Goal: Task Accomplishment & Management: Manage account settings

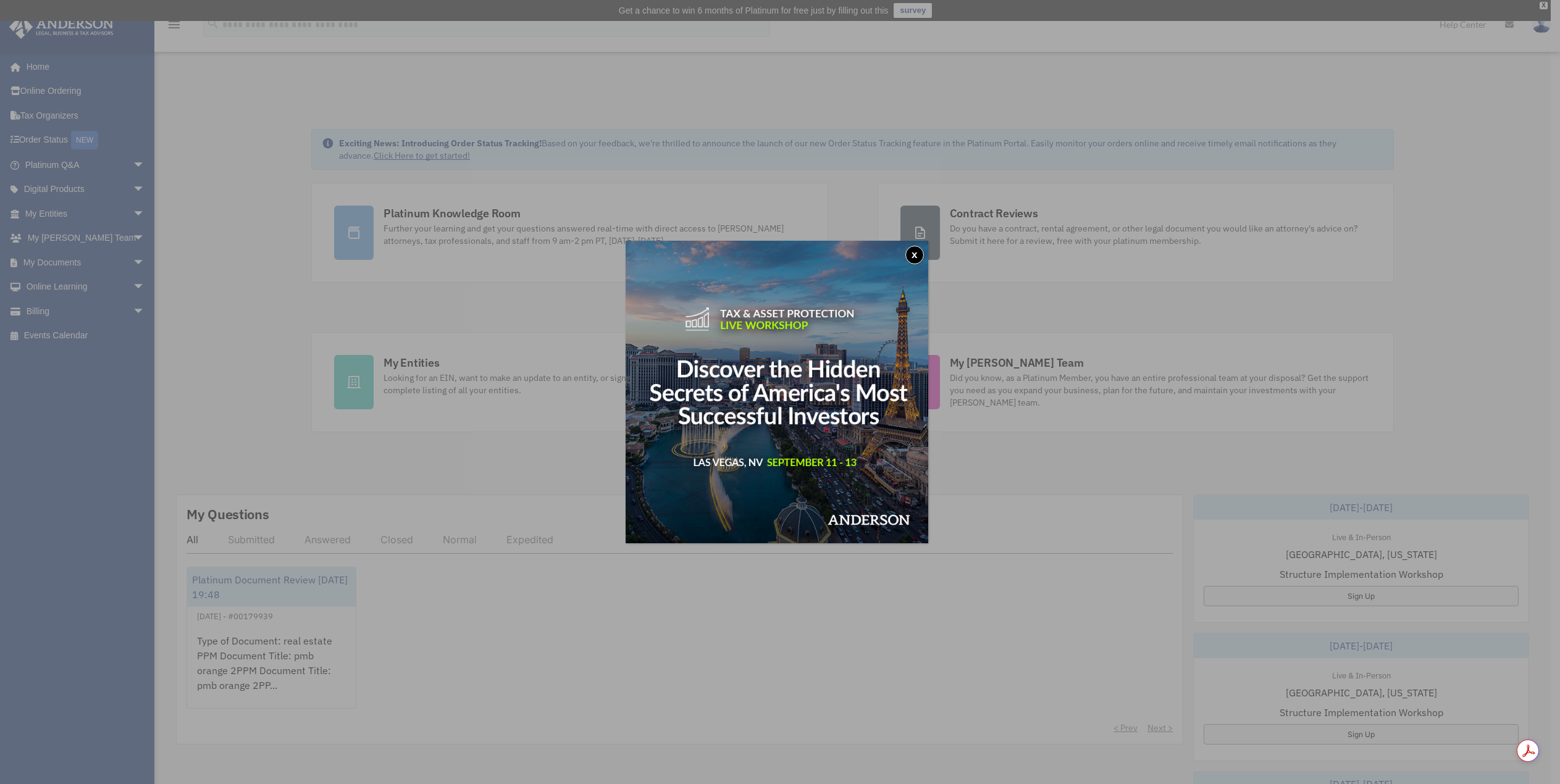
click at [919, 251] on button "x" at bounding box center [914, 254] width 18 height 18
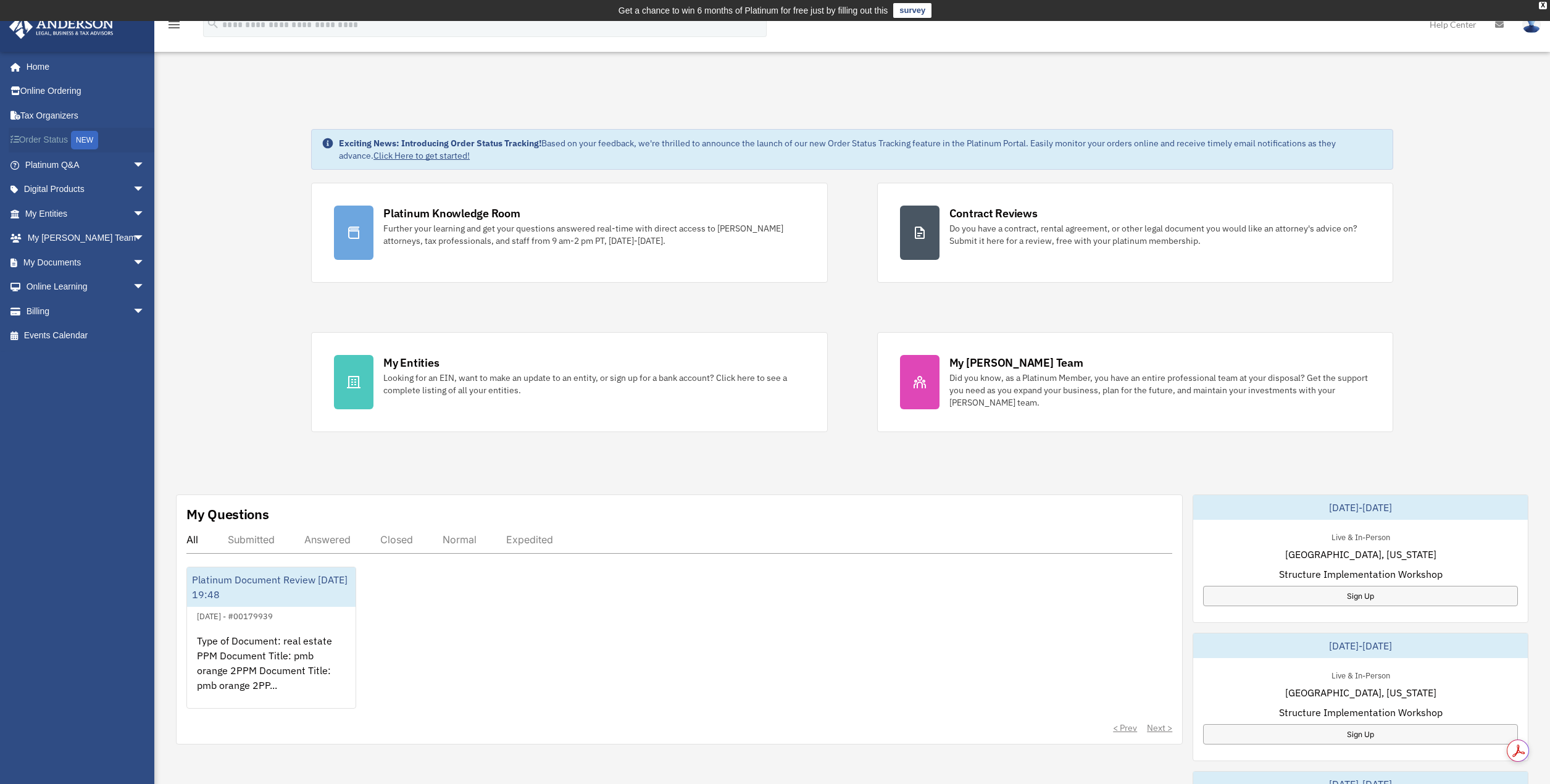
click at [54, 138] on link "Order Status NEW" at bounding box center [86, 140] width 155 height 25
click at [58, 263] on link "My Documents arrow_drop_down" at bounding box center [86, 263] width 155 height 25
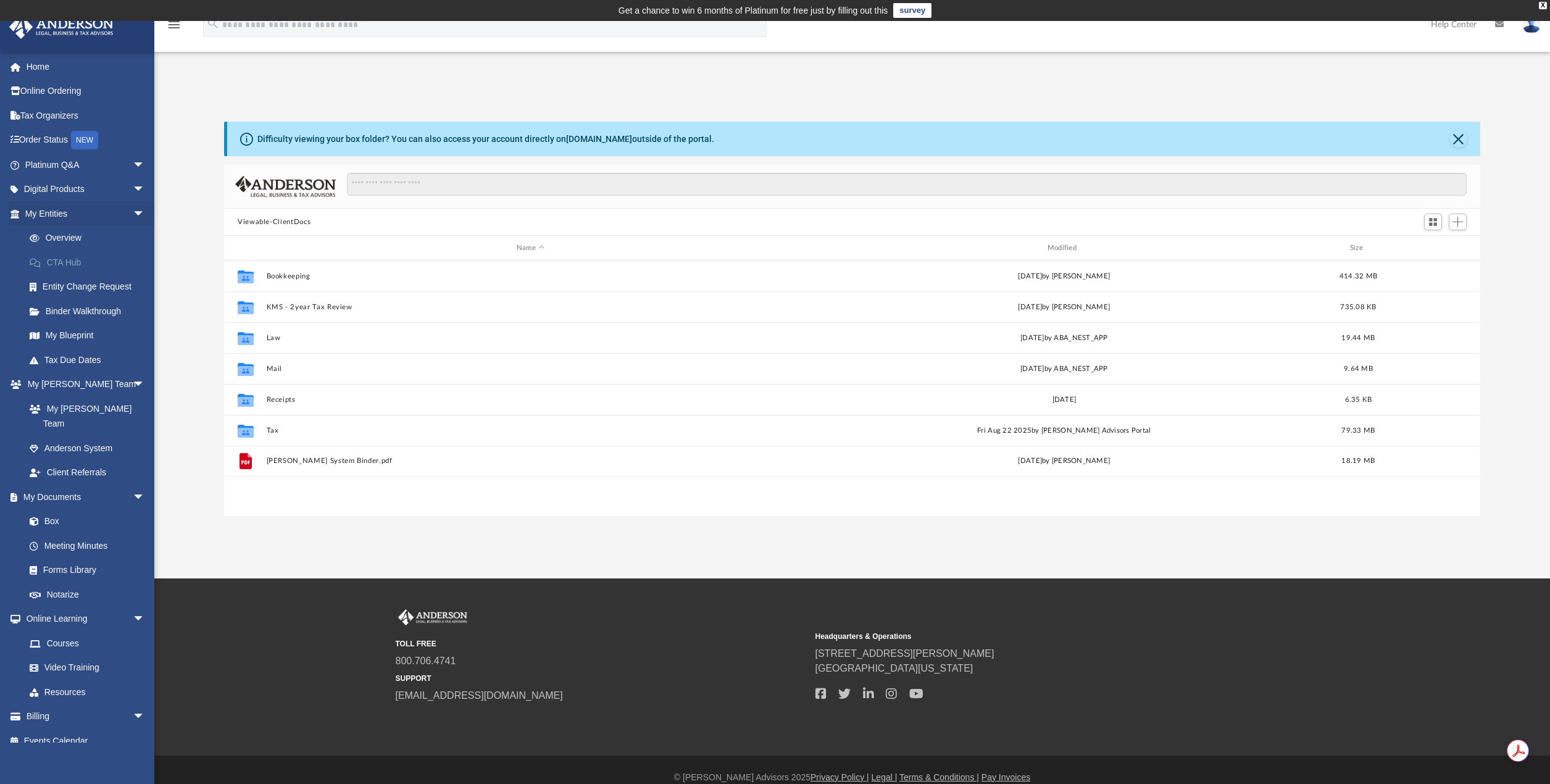
scroll to position [271, 1247]
click at [44, 509] on link "Box" at bounding box center [90, 521] width 147 height 25
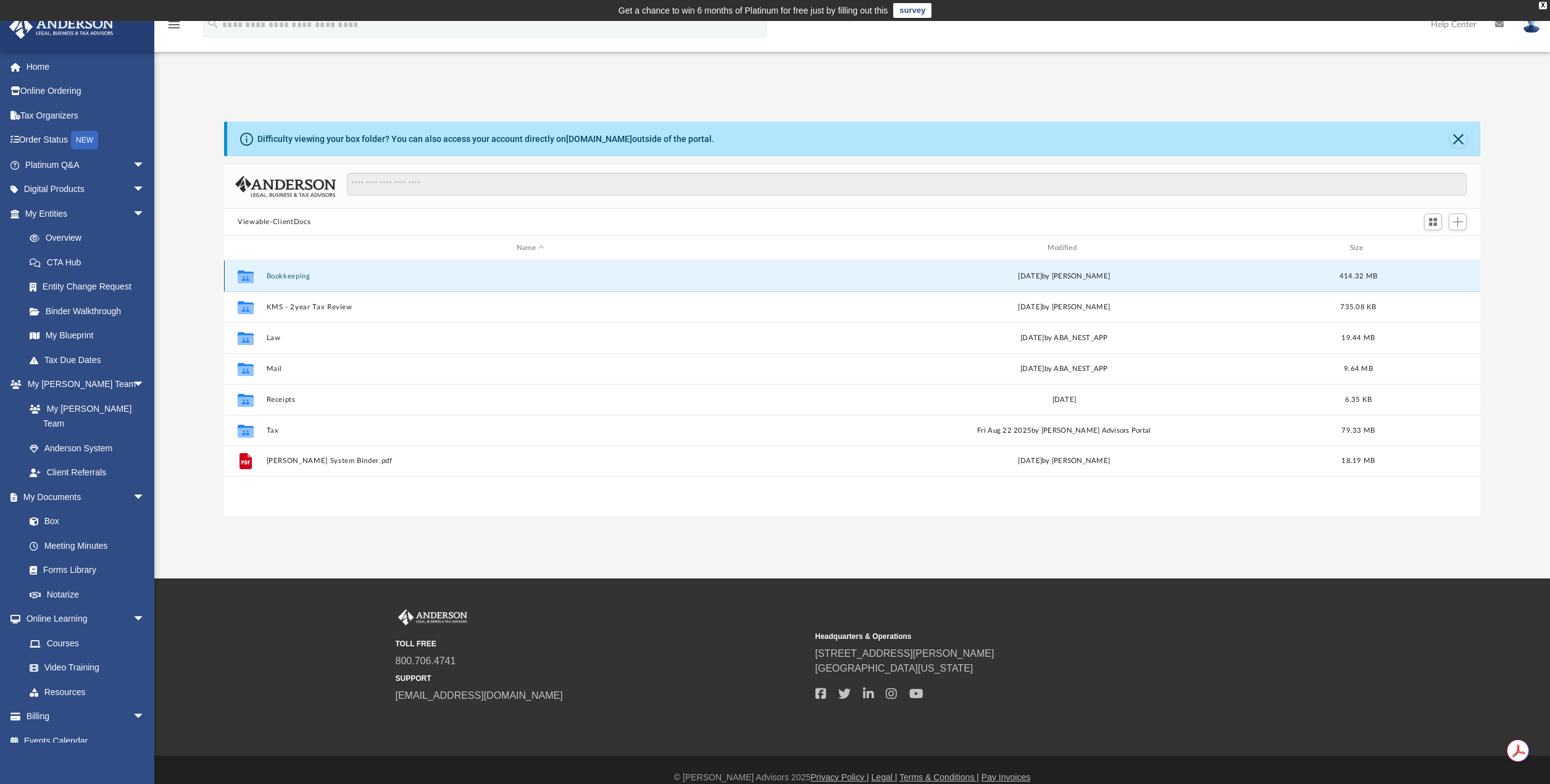
click at [294, 272] on button "Bookkeeping" at bounding box center [530, 276] width 528 height 8
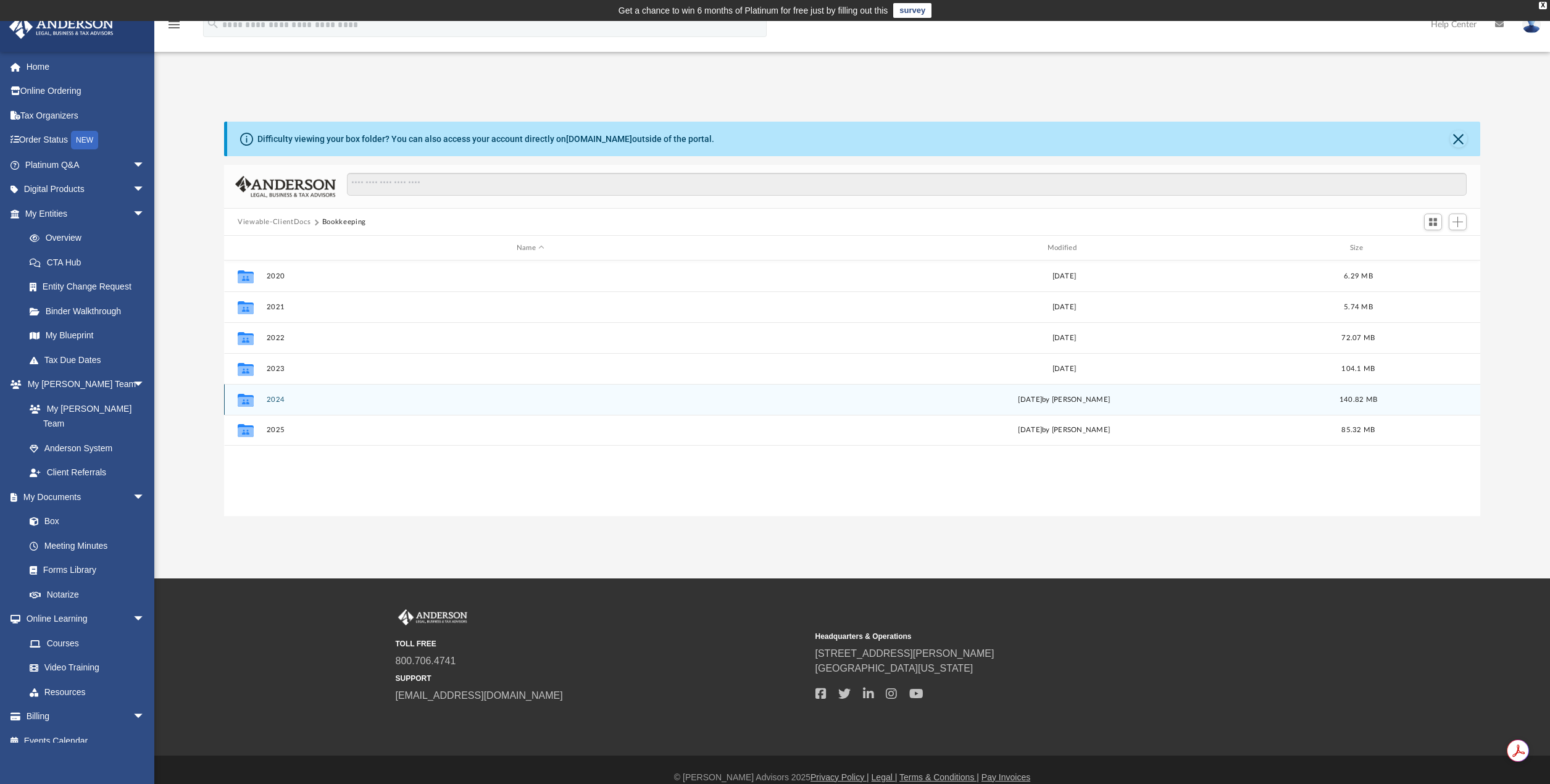
click at [278, 396] on button "2024" at bounding box center [530, 400] width 528 height 8
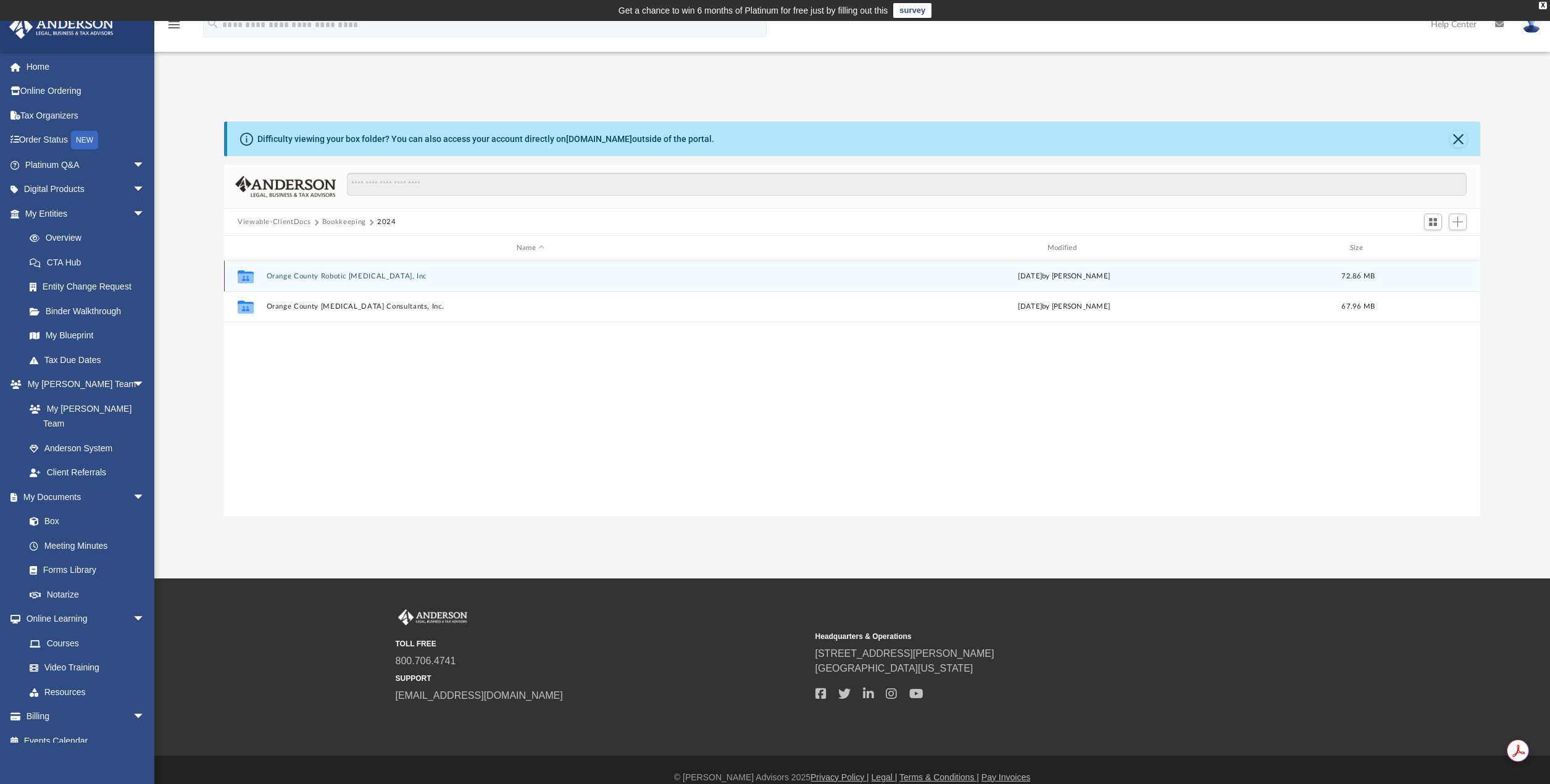
click at [371, 276] on button "Orange County Robotic General Surgery, Inc" at bounding box center [530, 276] width 528 height 8
click at [284, 275] on button "Financials" at bounding box center [530, 276] width 528 height 8
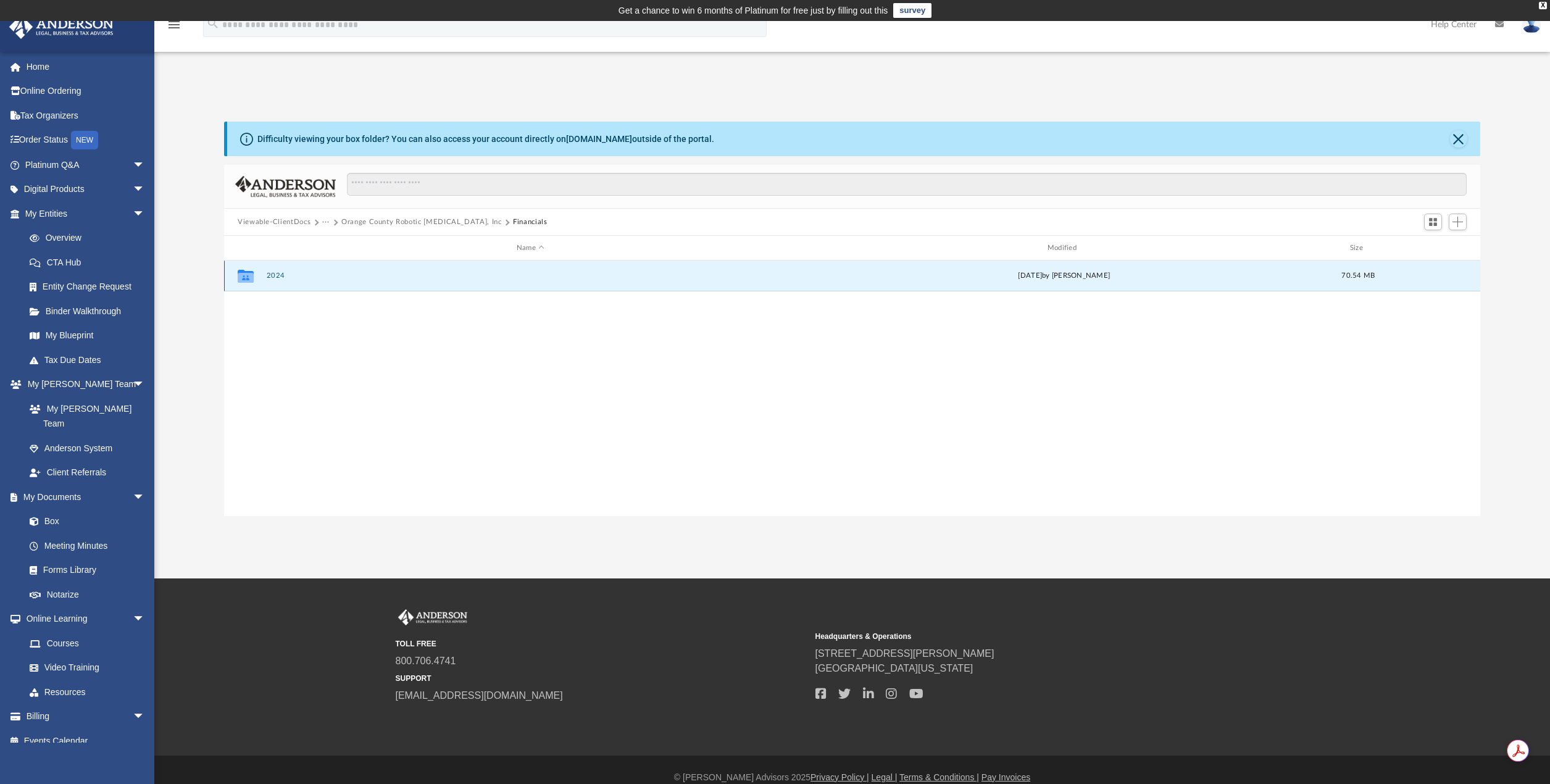
click at [284, 275] on button "2024" at bounding box center [530, 275] width 528 height 8
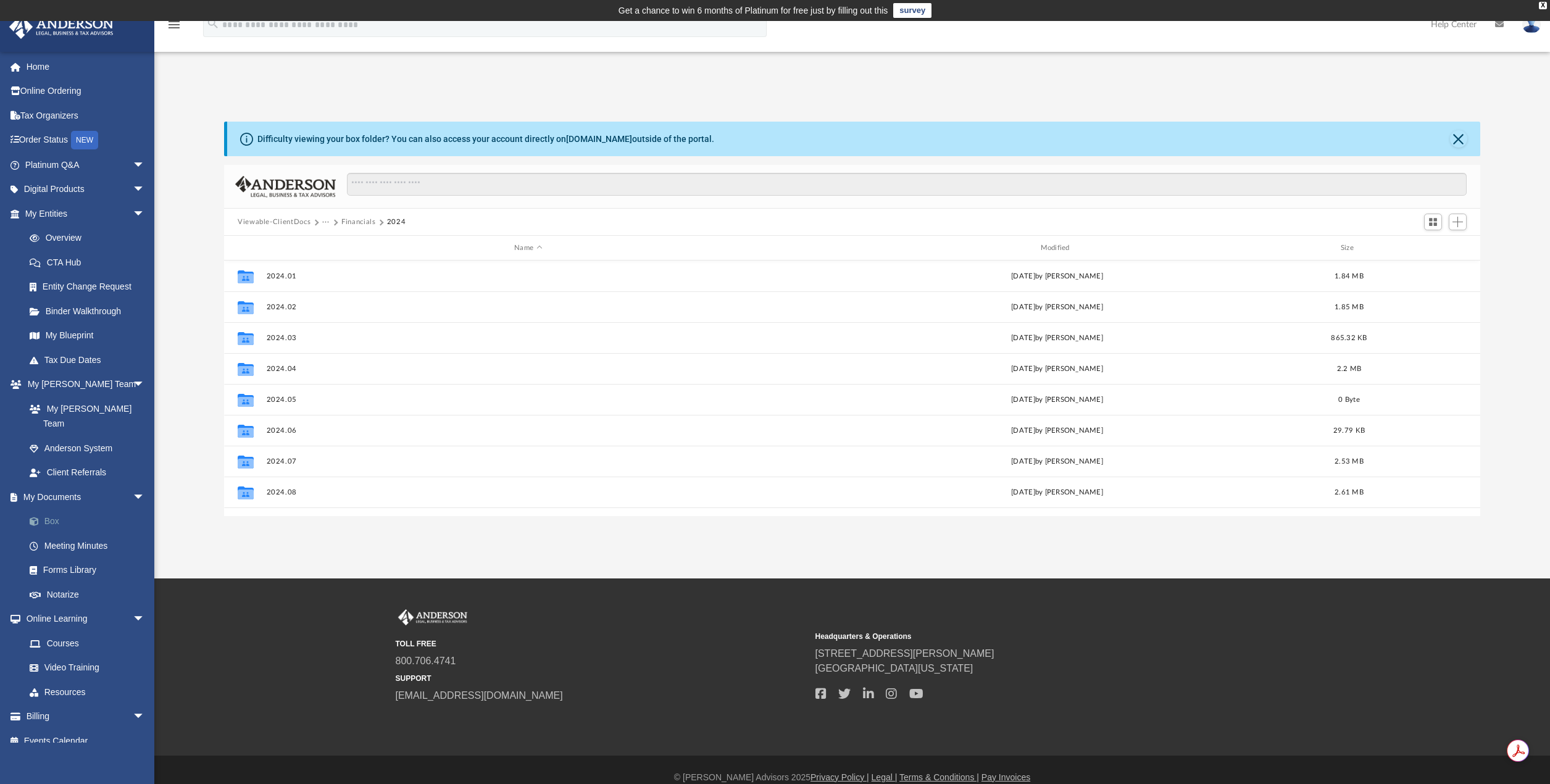
click at [44, 518] on span at bounding box center [40, 521] width 8 height 9
click at [271, 219] on button "Viewable-ClientDocs" at bounding box center [274, 222] width 73 height 12
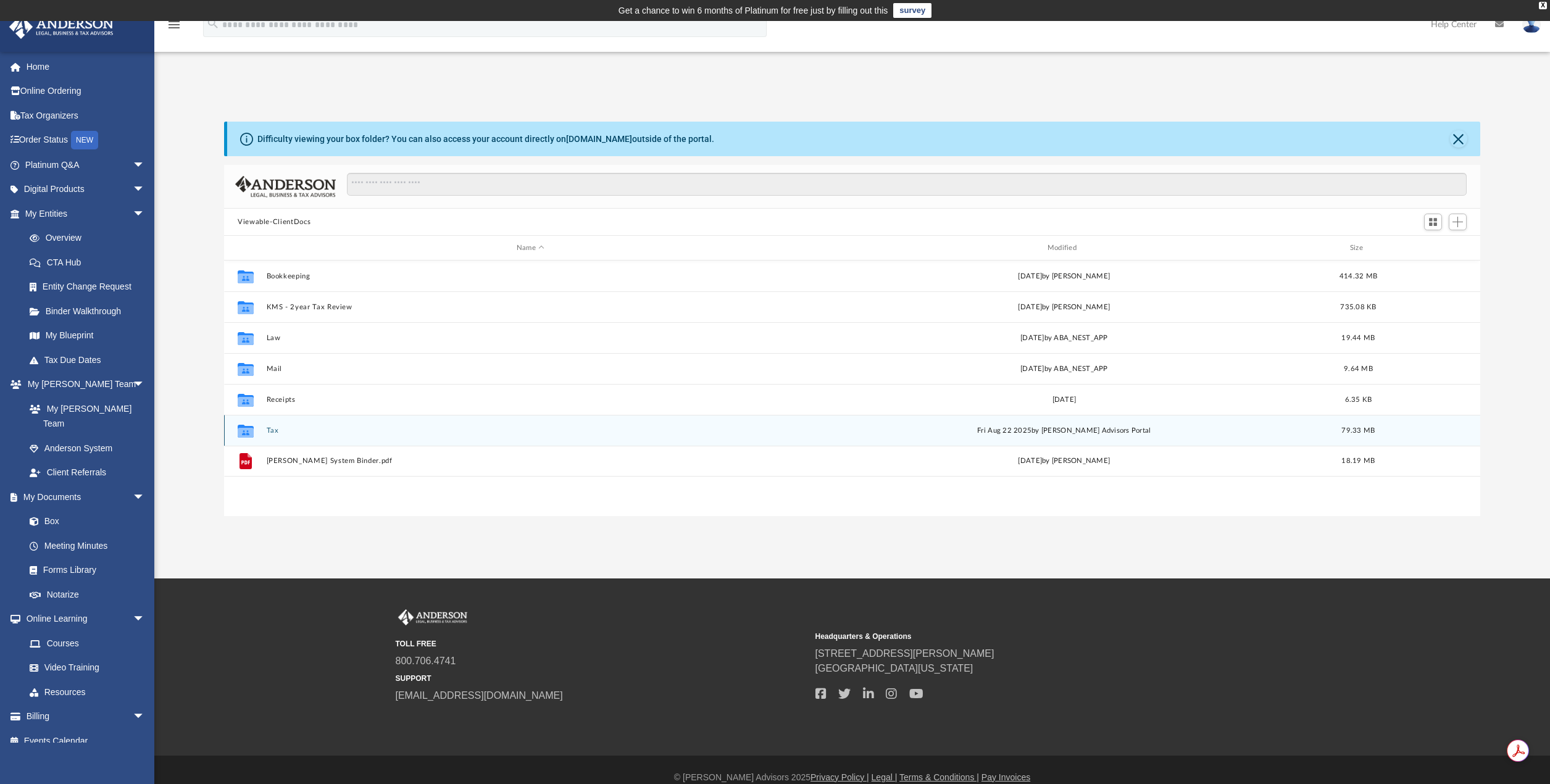
click at [271, 430] on button "Tax" at bounding box center [530, 430] width 528 height 8
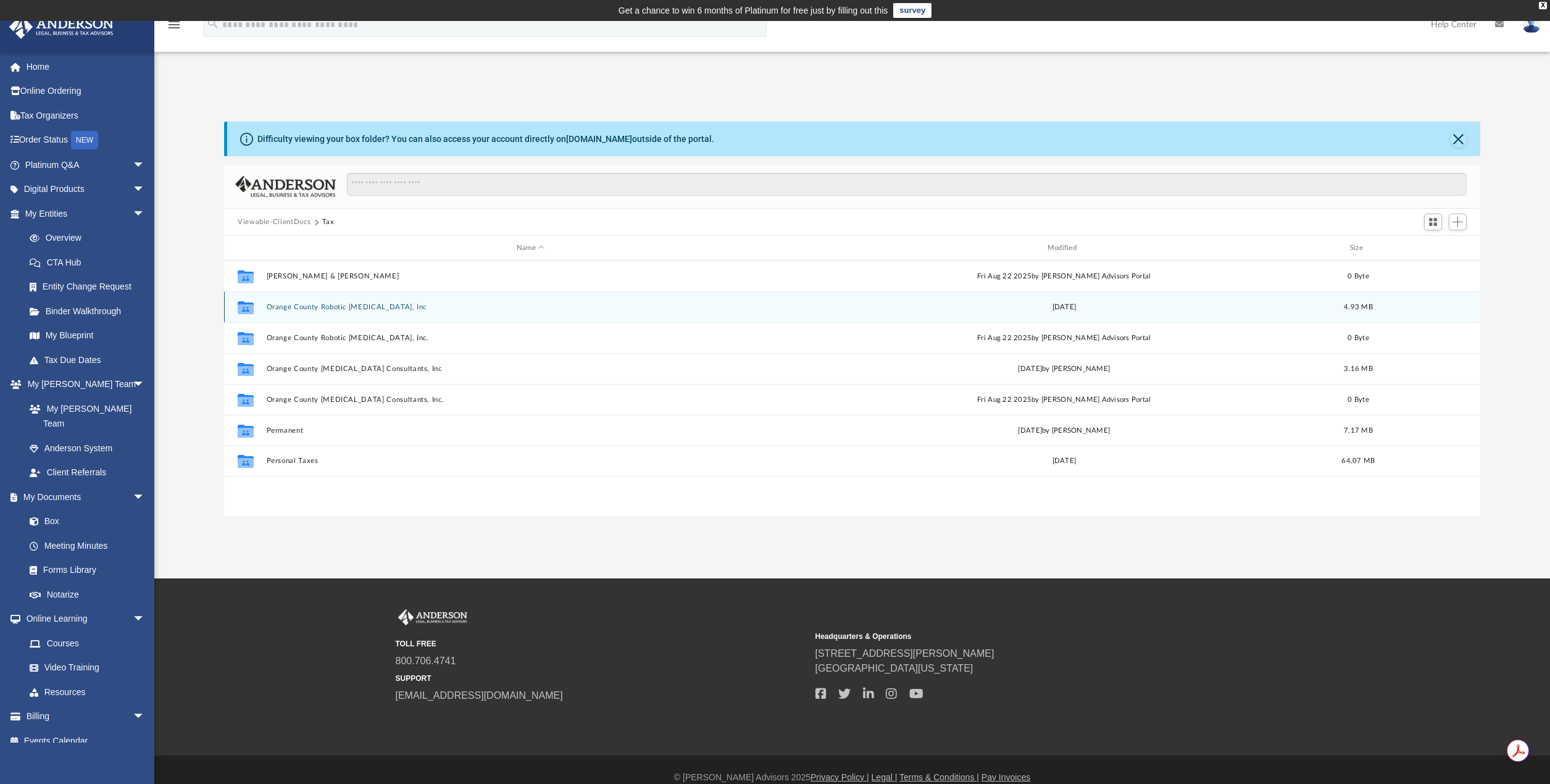
click at [355, 308] on button "Orange County Robotic General Surgery, Inc" at bounding box center [530, 307] width 528 height 8
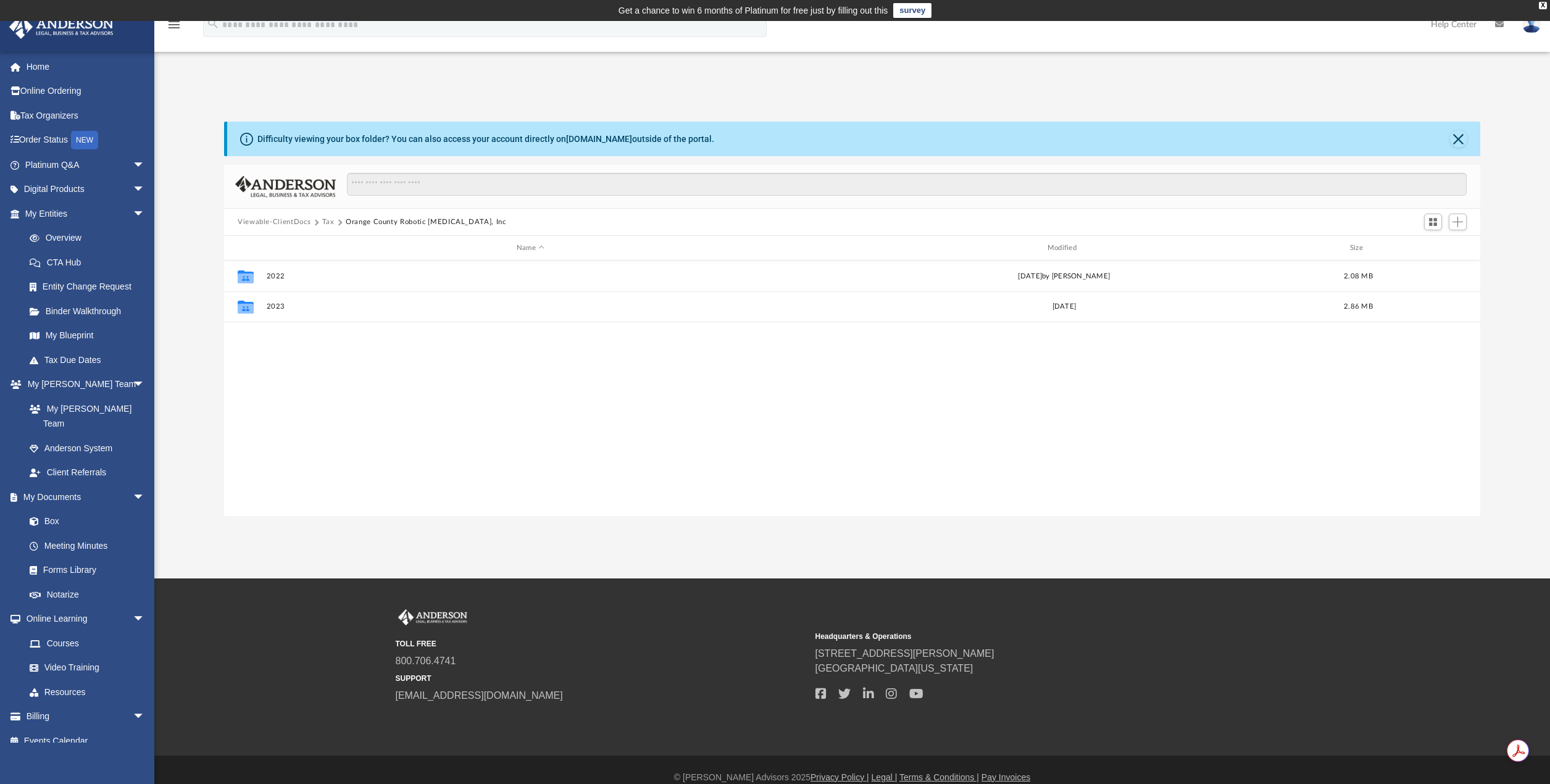
click at [324, 224] on button "Tax" at bounding box center [328, 222] width 12 height 12
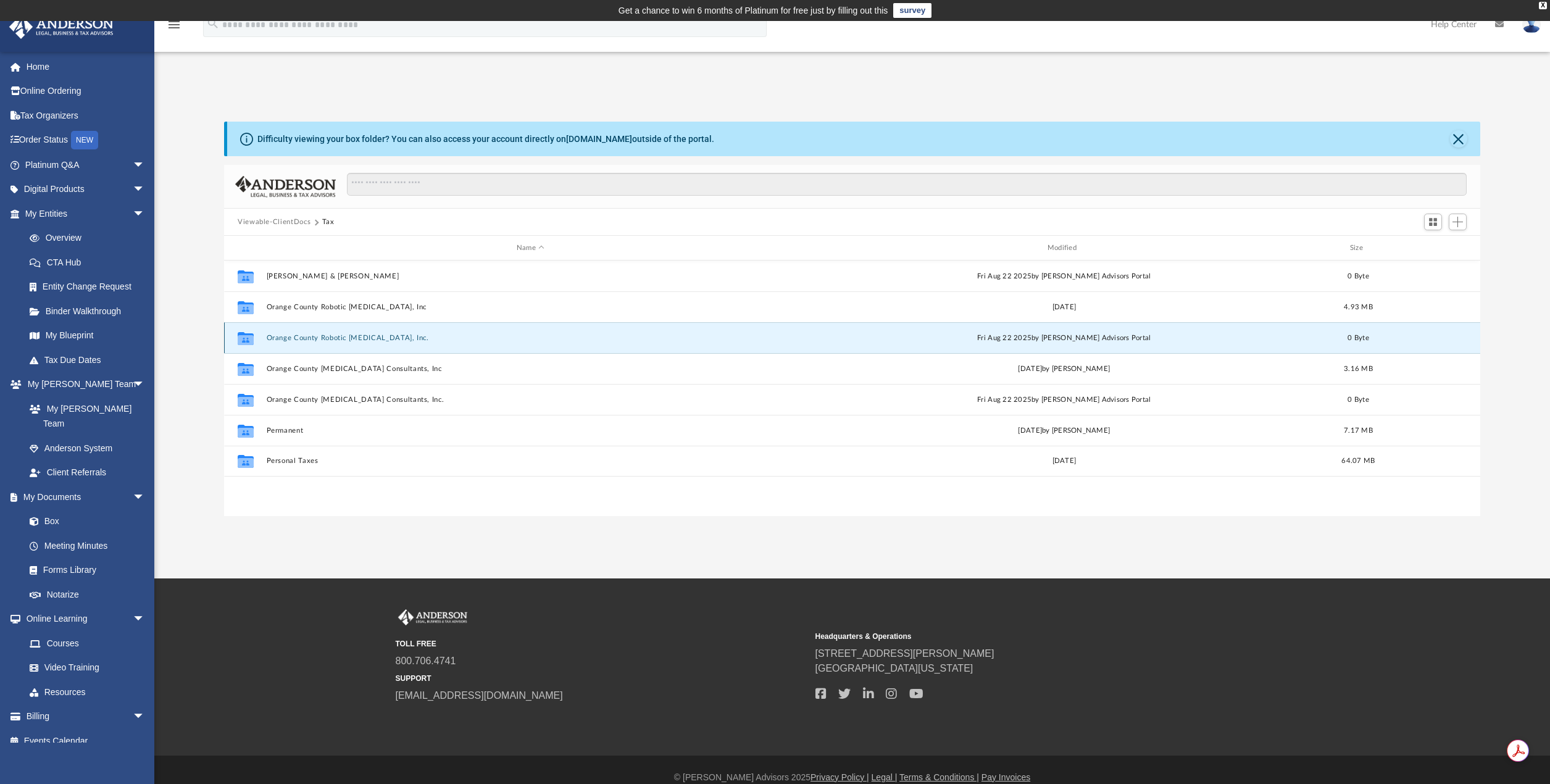
click at [327, 342] on button "Orange County Robotic General Surgery, Inc." at bounding box center [530, 337] width 528 height 8
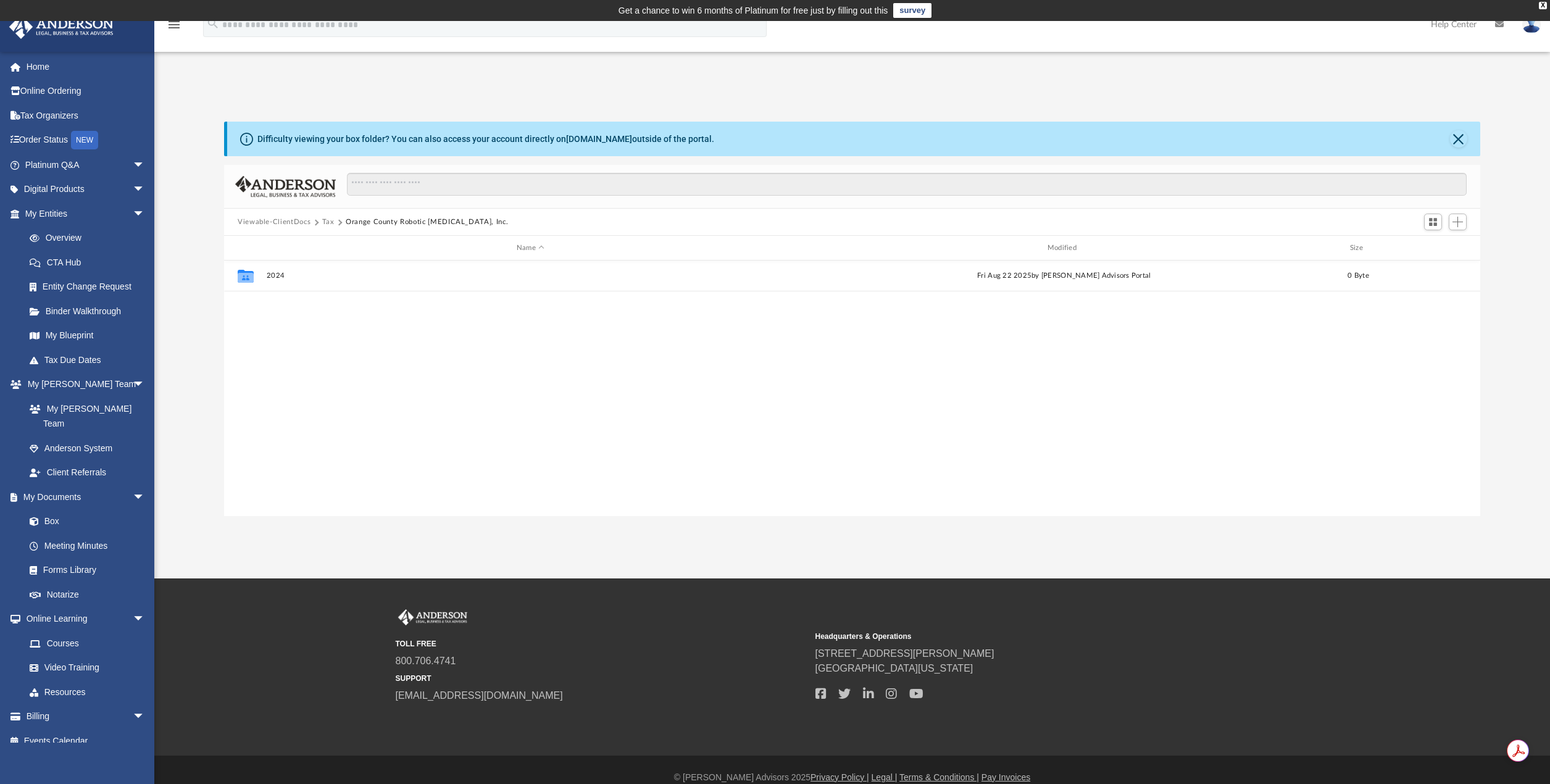
click at [327, 221] on button "Tax" at bounding box center [328, 222] width 12 height 12
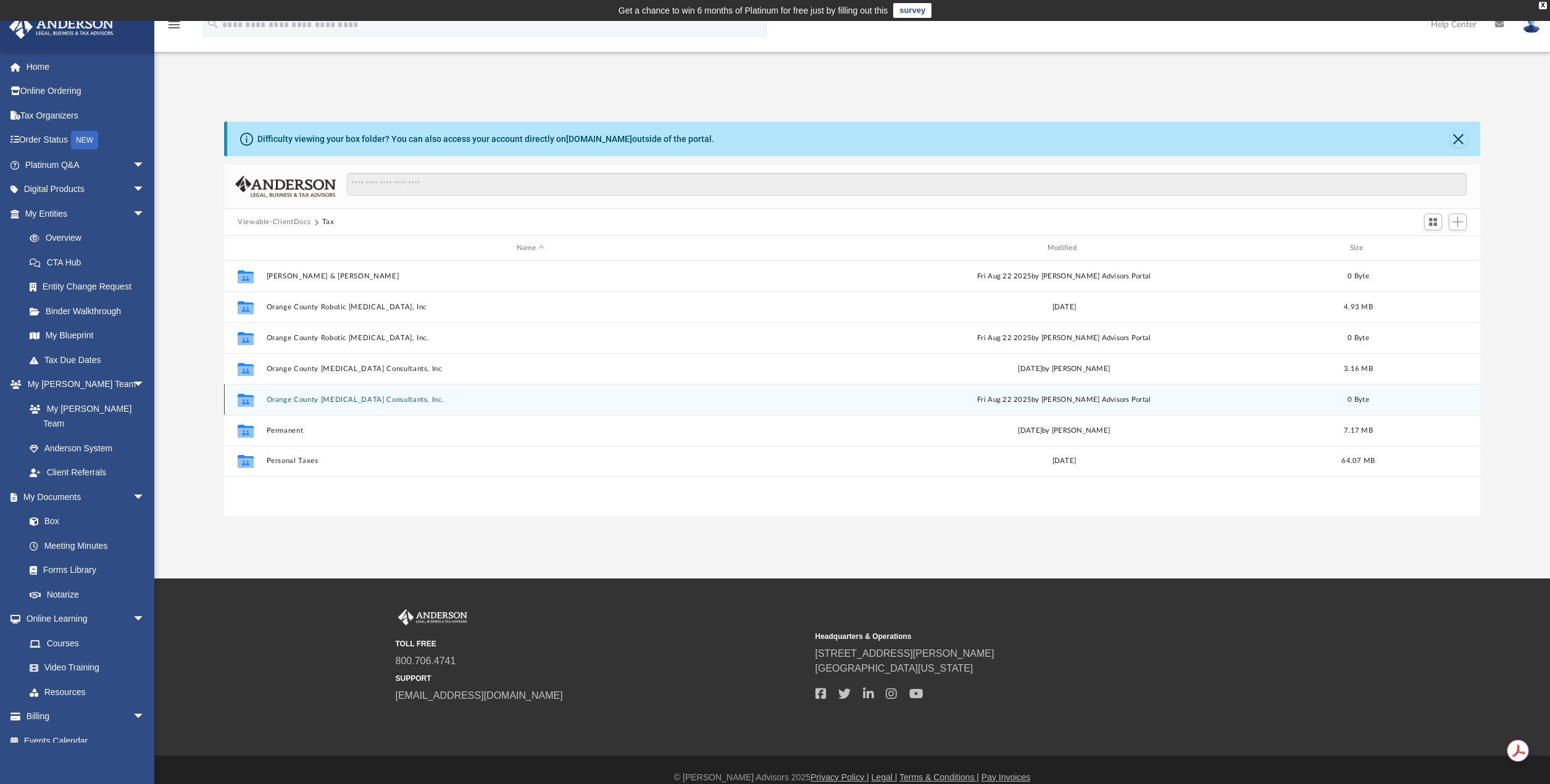
click at [338, 398] on button "Orange County Robotic Surgery Consultants, Inc." at bounding box center [530, 400] width 528 height 8
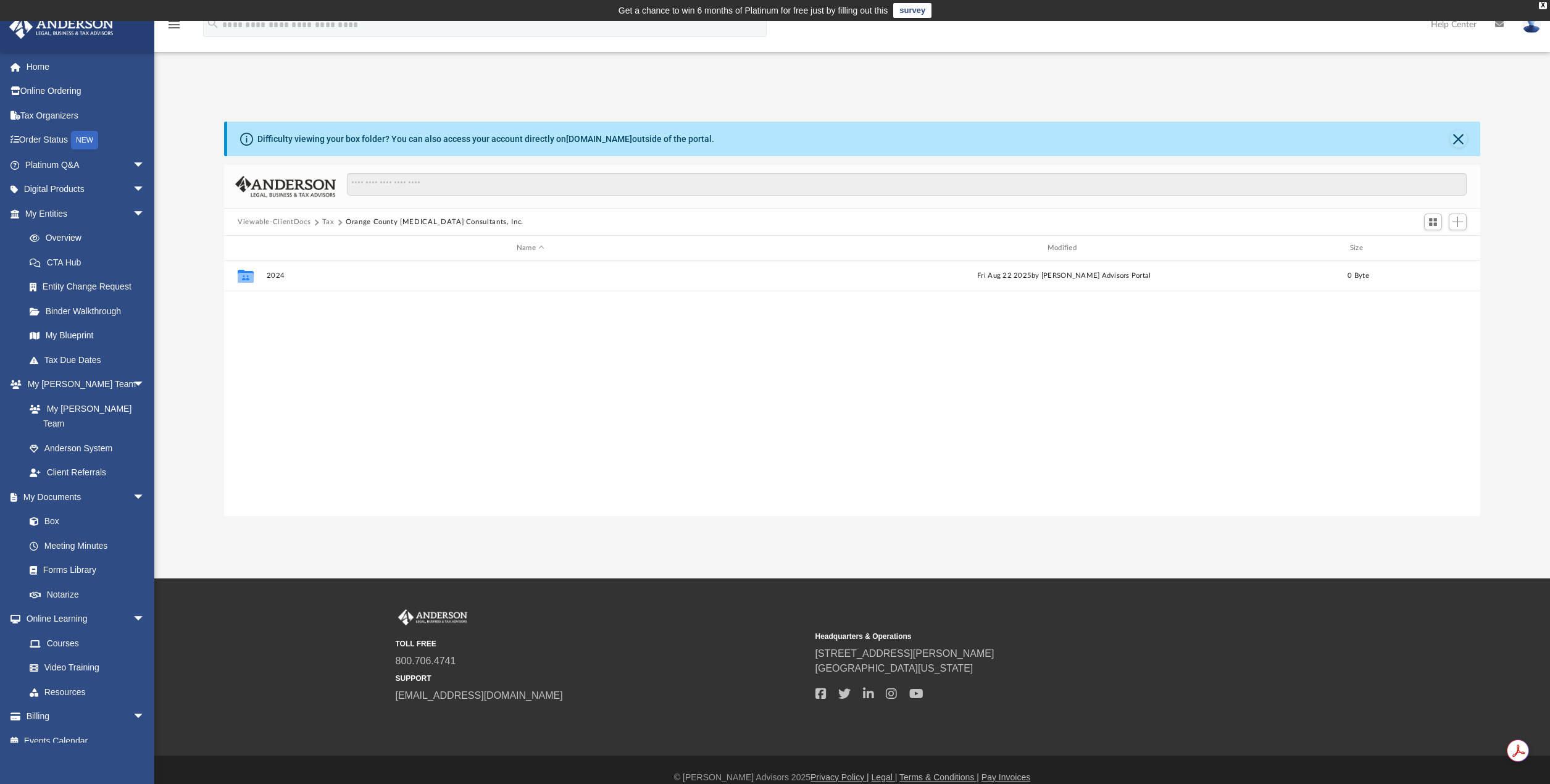
click at [323, 219] on button "Tax" at bounding box center [328, 222] width 12 height 12
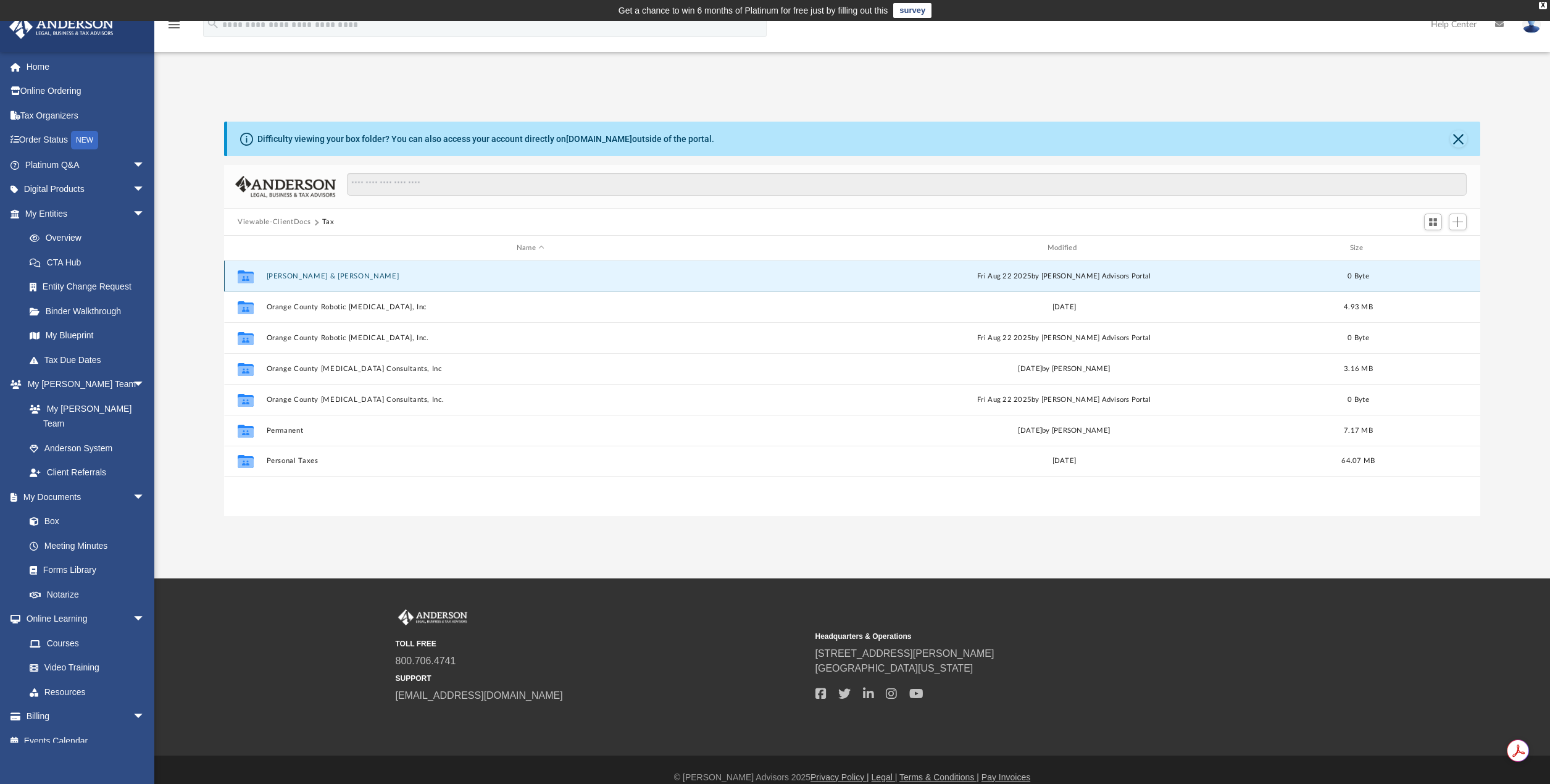
click at [309, 276] on button "Khosravi, Abtin & Alipour, Azita" at bounding box center [530, 276] width 528 height 8
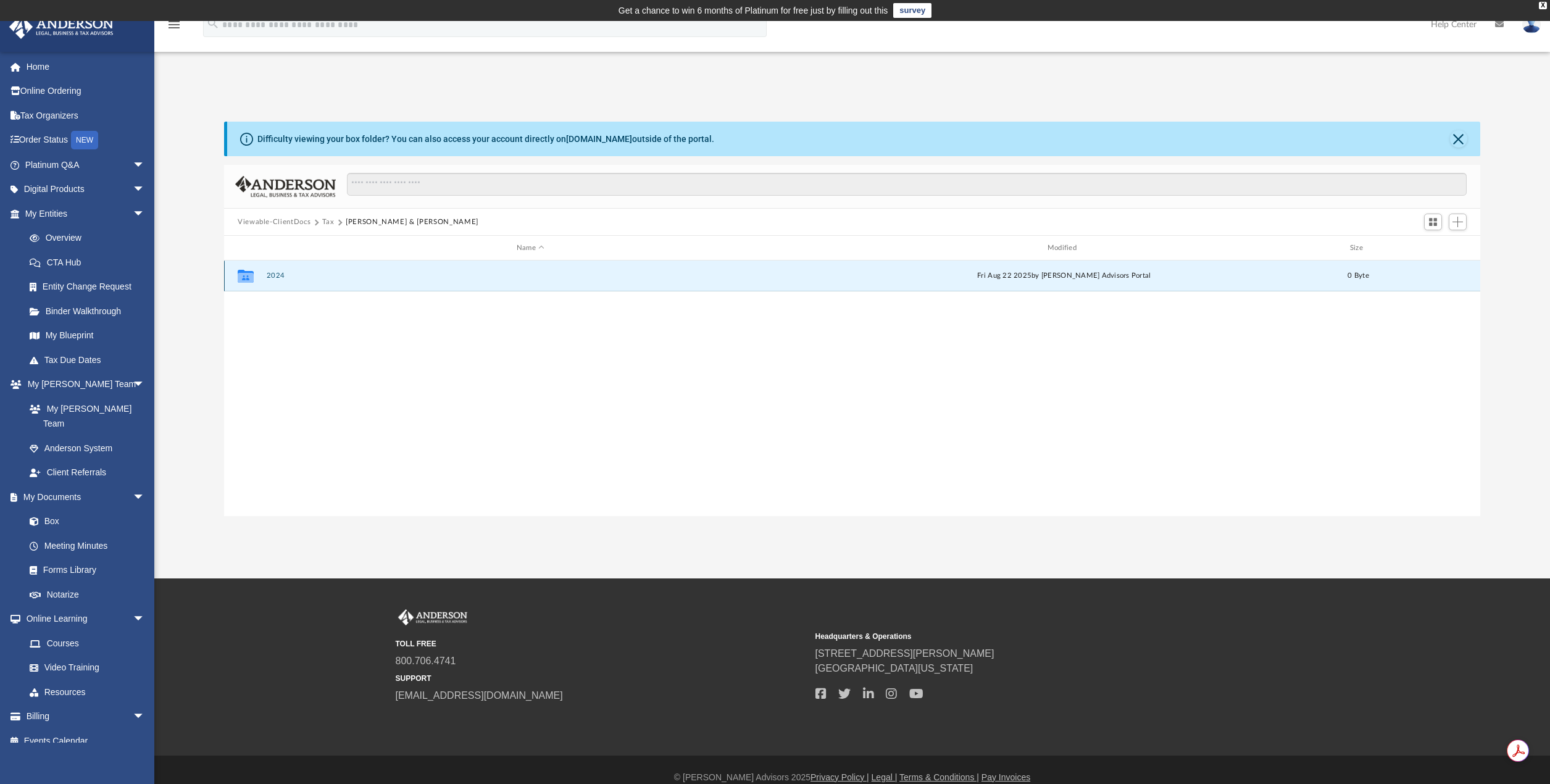
click at [281, 273] on button "2024" at bounding box center [530, 275] width 528 height 8
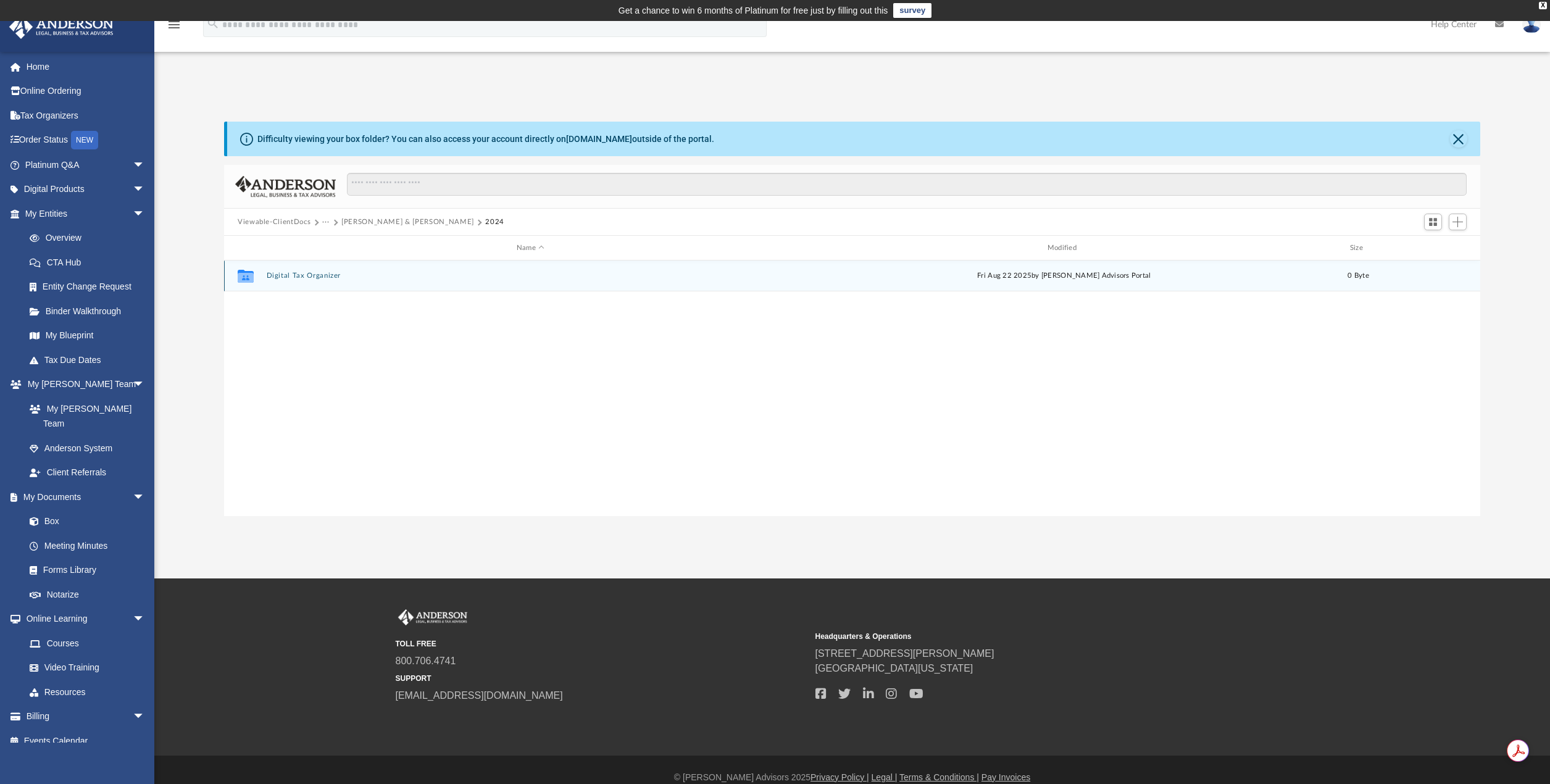
click at [281, 273] on button "Digital Tax Organizer" at bounding box center [530, 275] width 528 height 8
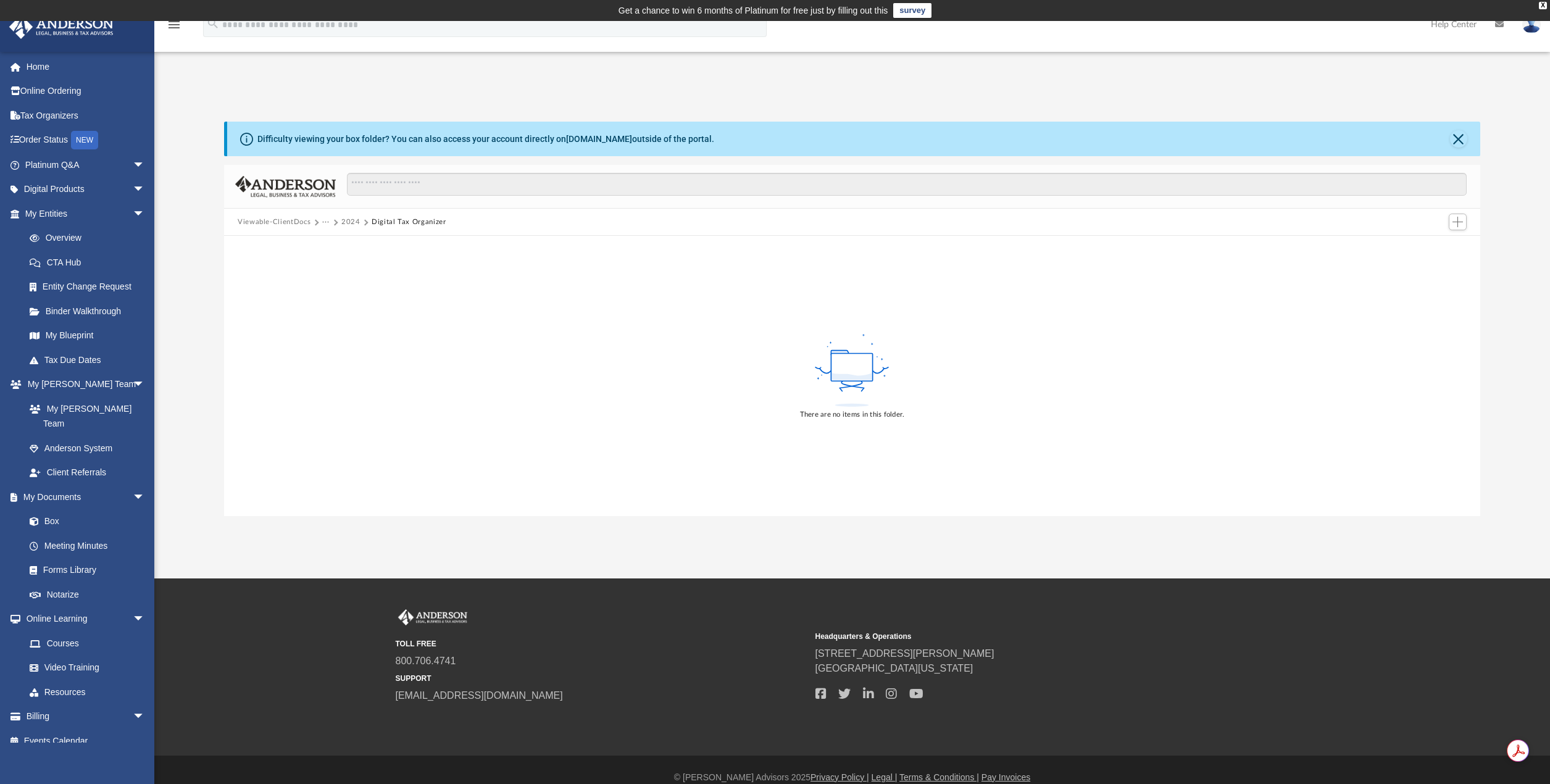
click at [356, 374] on div "There are no items in this folder." at bounding box center [852, 376] width 1256 height 280
click at [1454, 222] on span "Add" at bounding box center [1457, 221] width 11 height 11
